Goal: Check status: Check status

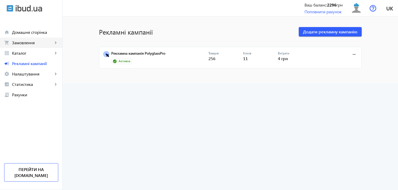
click at [29, 45] on span "Замовлення" at bounding box center [32, 42] width 41 height 5
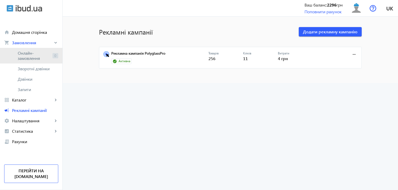
click at [27, 55] on span "Онлайн-замовлення" at bounding box center [34, 56] width 33 height 10
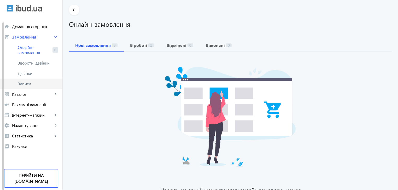
scroll to position [26, 0]
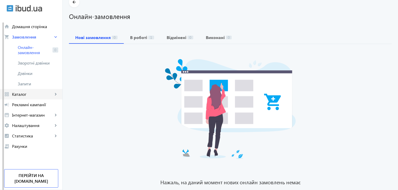
click at [21, 95] on span "Каталог" at bounding box center [32, 94] width 41 height 5
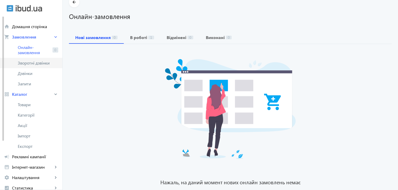
scroll to position [0, 0]
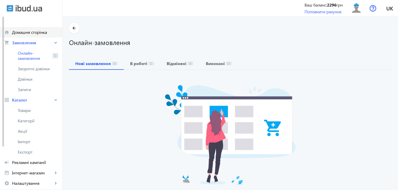
click at [22, 35] on span "Домашня сторінка" at bounding box center [35, 32] width 46 height 5
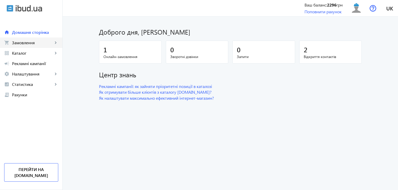
click at [20, 45] on span "Замовлення" at bounding box center [32, 42] width 41 height 5
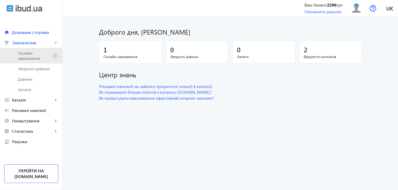
click at [21, 58] on span "Онлайн-замовлення" at bounding box center [34, 56] width 33 height 10
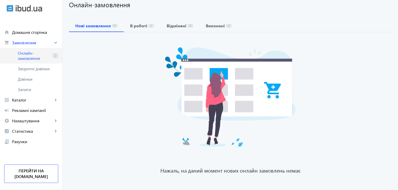
scroll to position [44, 0]
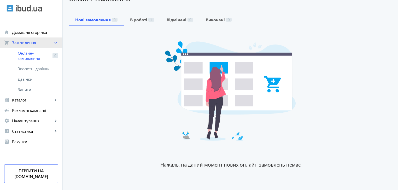
click at [26, 44] on span "Замовлення" at bounding box center [32, 42] width 41 height 5
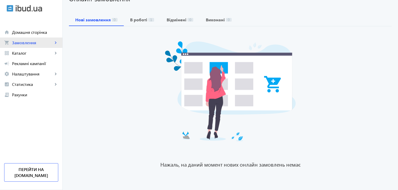
click at [24, 44] on span "Замовлення" at bounding box center [32, 42] width 41 height 5
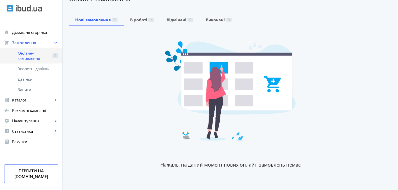
click at [26, 60] on span "Онлайн-замовлення" at bounding box center [34, 56] width 33 height 10
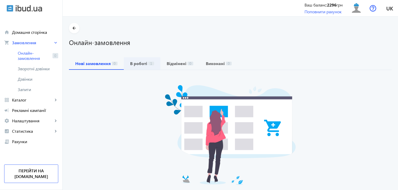
click at [136, 68] on span "В роботі 1" at bounding box center [142, 63] width 24 height 13
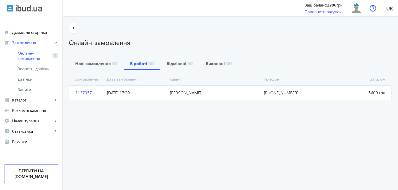
click at [86, 94] on span "1137357" at bounding box center [88, 93] width 31 height 6
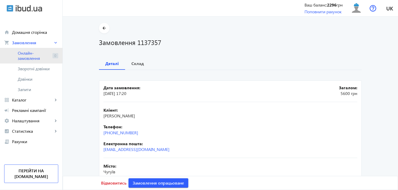
click at [27, 54] on span "Онлайн-замовлення" at bounding box center [34, 56] width 33 height 10
